Goal: Task Accomplishment & Management: Complete application form

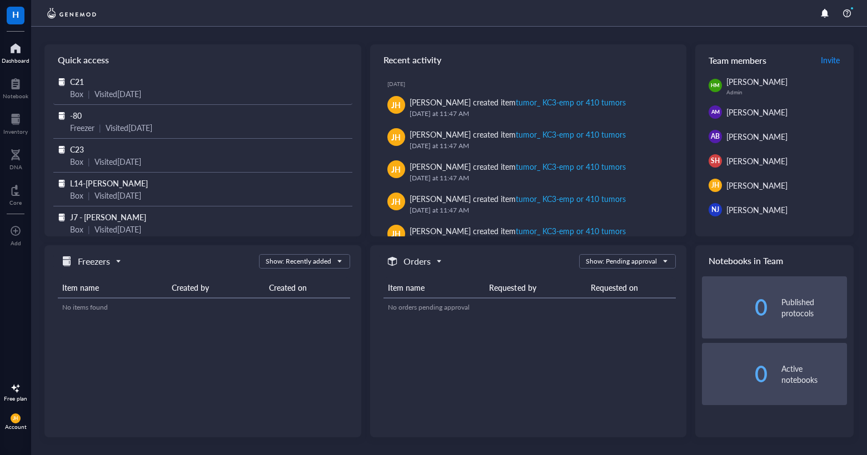
click at [141, 91] on div "Visited [DATE]" at bounding box center [117, 94] width 47 height 12
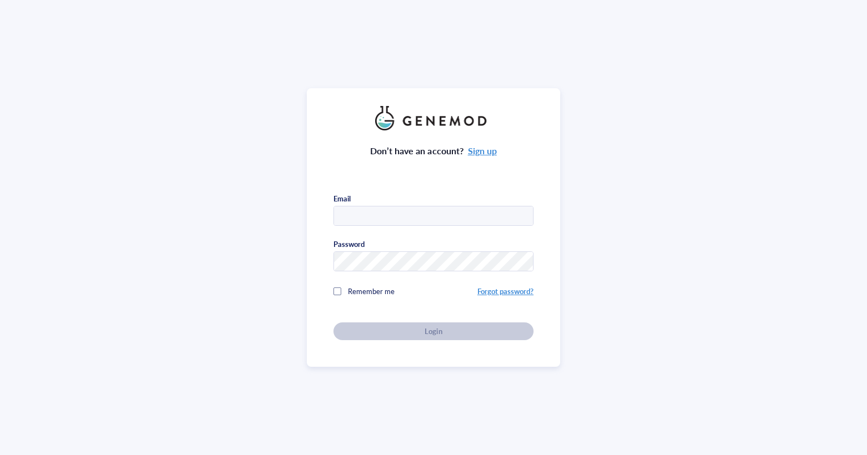
type input "[EMAIL_ADDRESS][DOMAIN_NAME]"
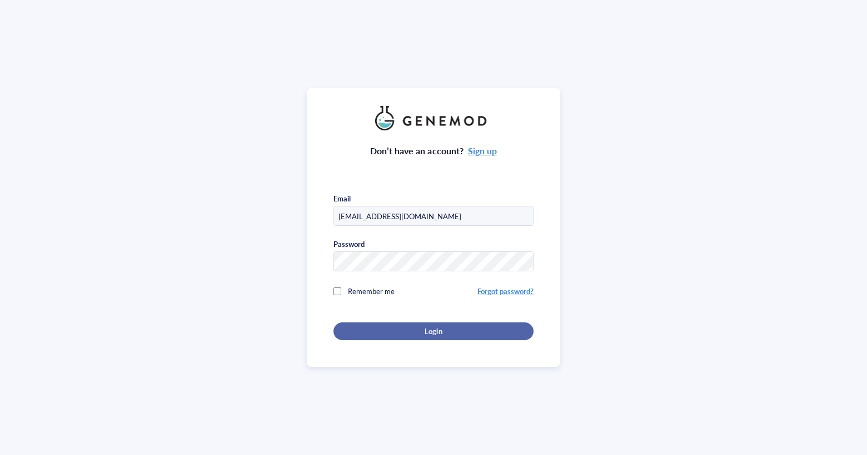
click at [394, 337] on button "Login" at bounding box center [433, 332] width 200 height 18
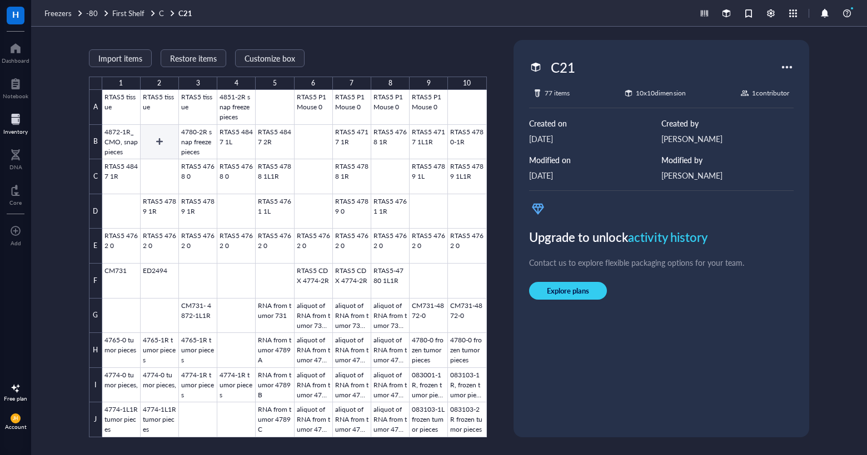
click at [159, 143] on div at bounding box center [294, 264] width 384 height 348
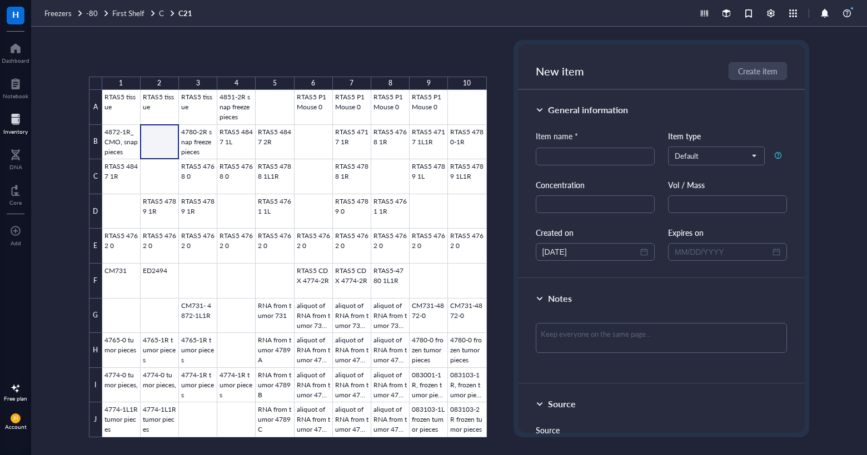
click at [159, 143] on div at bounding box center [294, 264] width 384 height 348
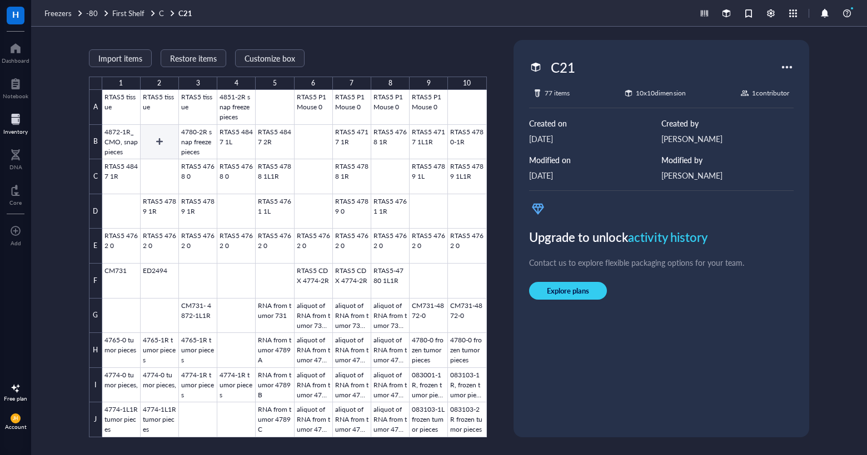
click at [162, 143] on div at bounding box center [294, 264] width 384 height 348
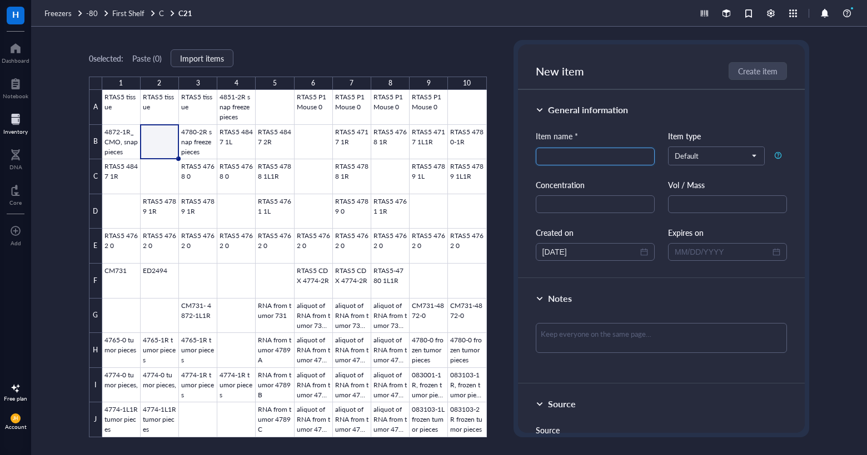
click at [568, 163] on input "search" at bounding box center [595, 156] width 106 height 17
type input "4835 1L snap freeze piece"
click at [599, 332] on textarea at bounding box center [661, 338] width 252 height 30
type textarea "R"
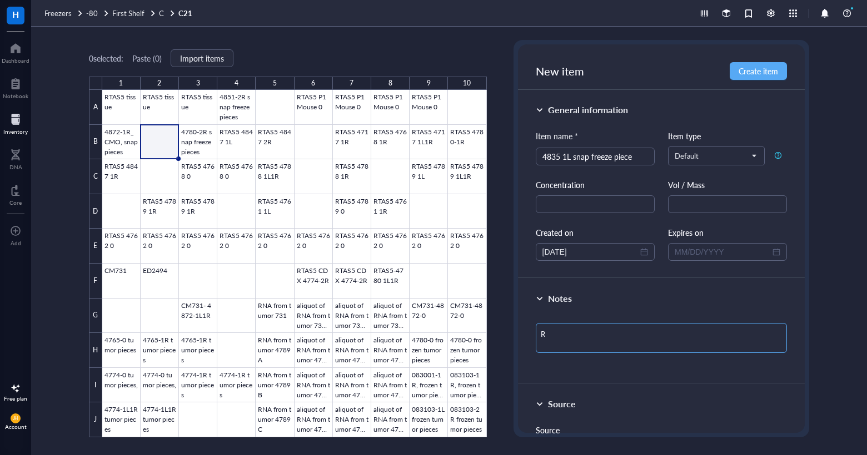
type textarea "RT"
type textarea "RTA"
type textarea "RTAS"
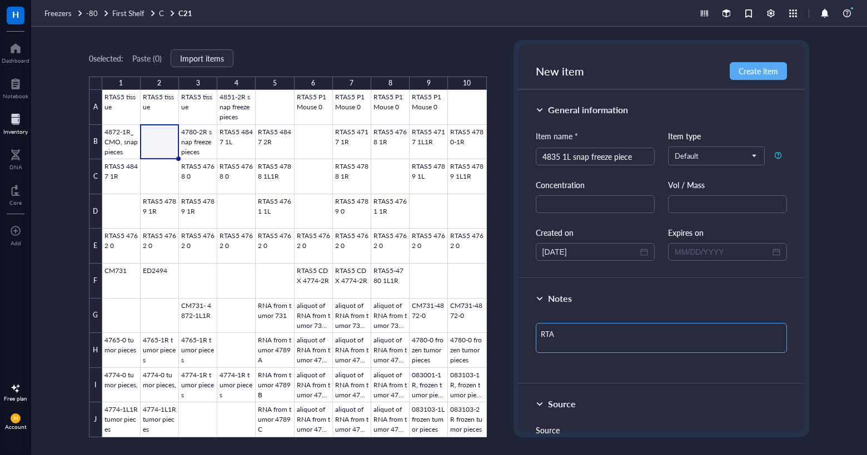
type textarea "RTAS"
type textarea "RTAS-"
type textarea "RTAS-5"
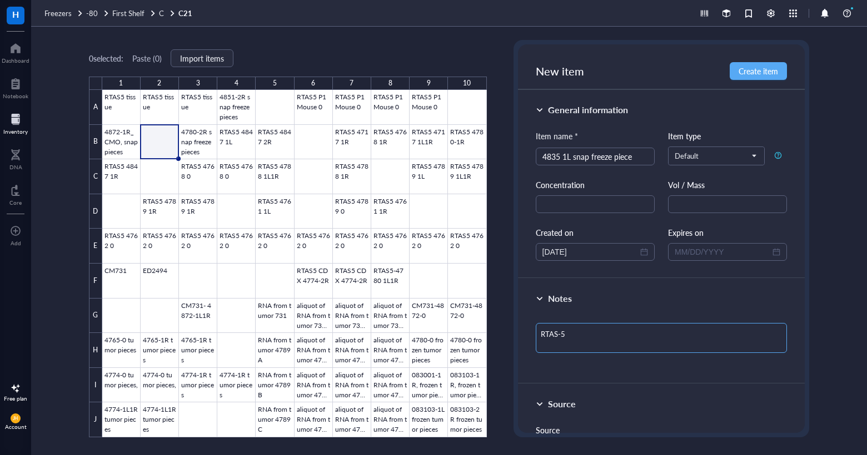
type textarea "RTAS-5,"
type textarea "RTAS-5, 9"
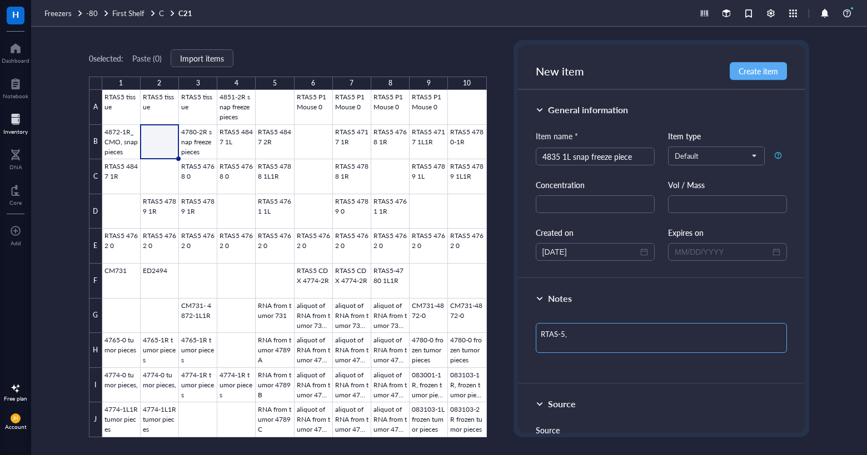
type textarea "RTAS-5, 9"
type textarea "RTAS-5, 9/"
type textarea "RTAS-5, 9/2"
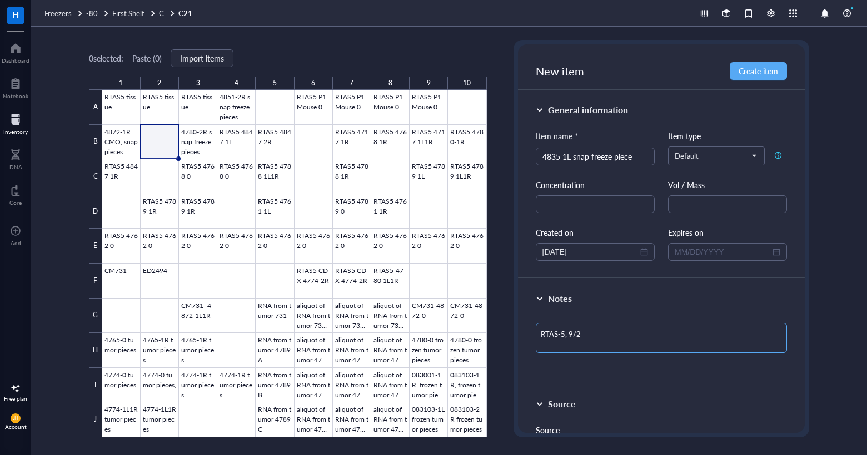
type textarea "RTAS-5, 9/2/"
type textarea "RTAS-5, 9/2/2"
type textarea "RTAS-5, [DATE]"
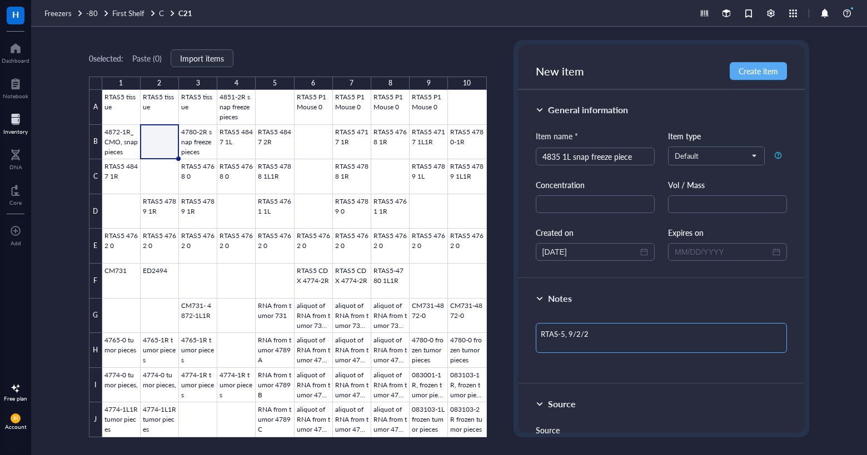
type textarea "RTAS-5, [DATE]"
type textarea "RTAS-5, [DATE] B"
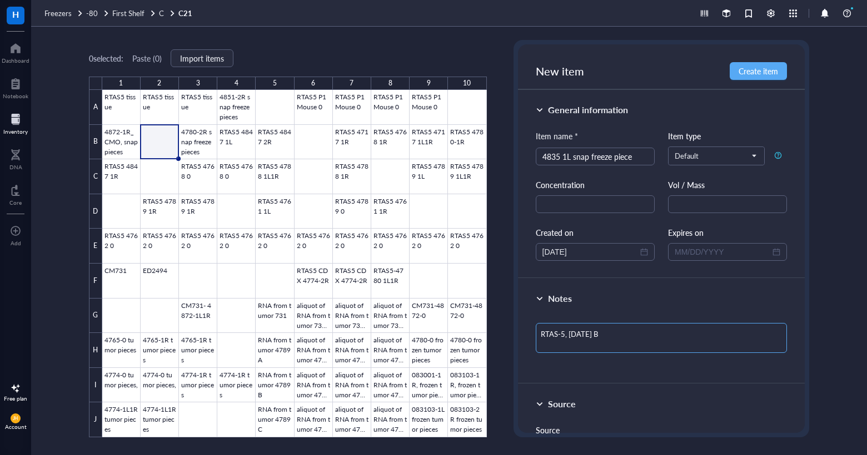
type textarea "RTAS-5, [DATE] BL"
click at [772, 72] on span "Create item" at bounding box center [757, 71] width 39 height 9
type textarea "Keep everyone on the same page…"
